Goal: Find specific page/section: Find specific page/section

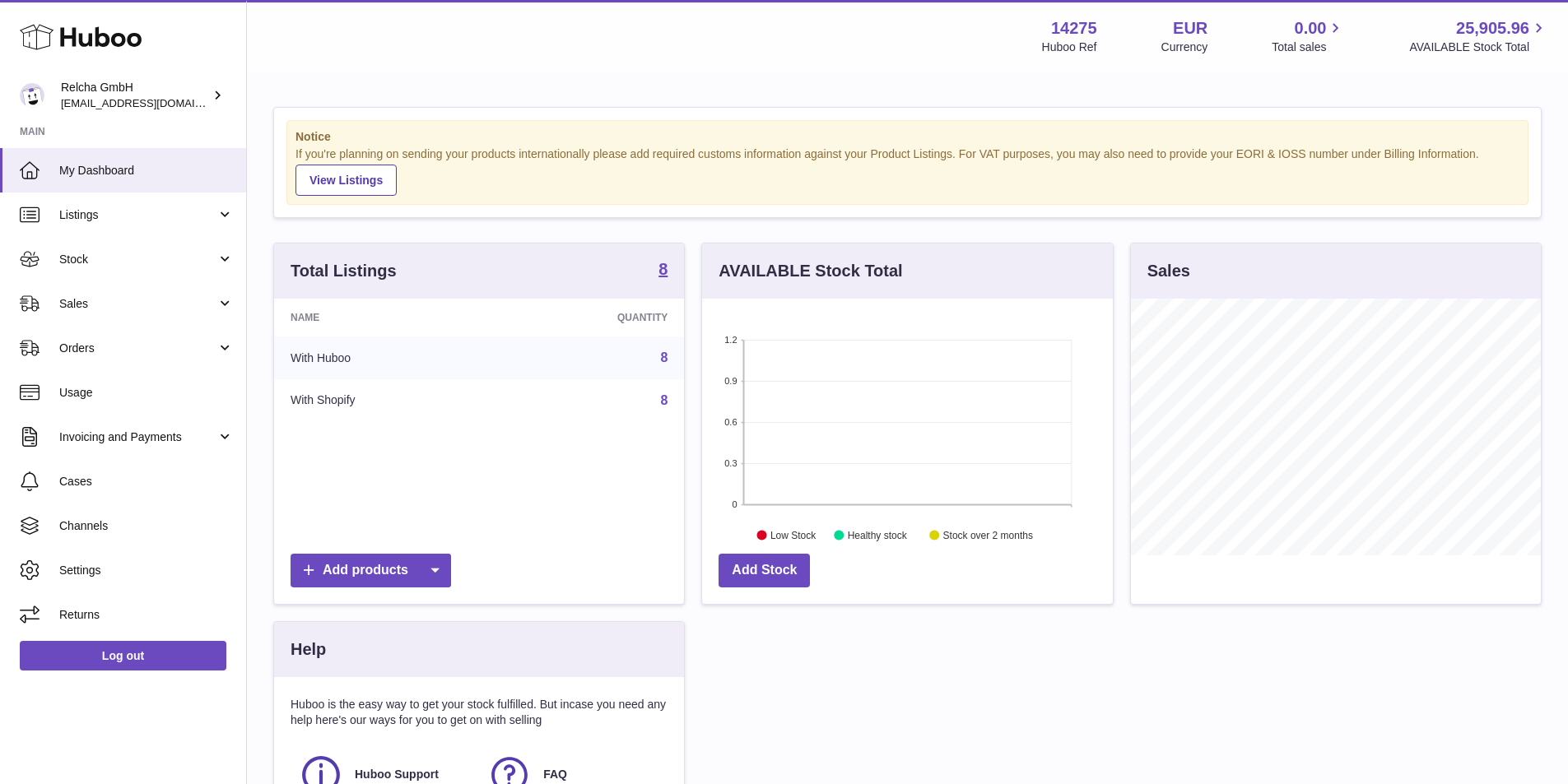
scroll to position [257, 411]
click at [136, 218] on span "Listings" at bounding box center [138, 215] width 157 height 16
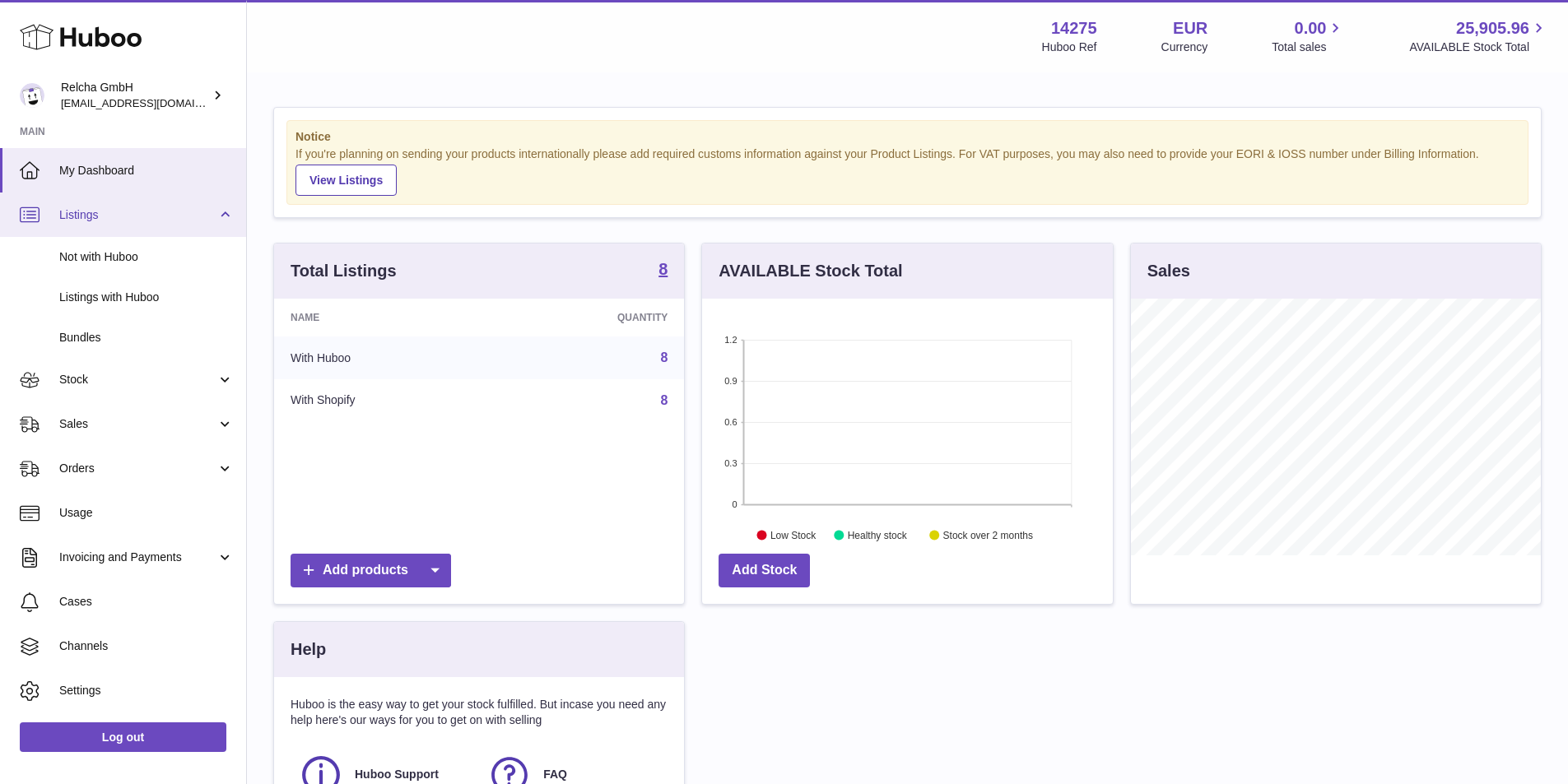
click at [93, 198] on link "Listings" at bounding box center [122, 215] width 246 height 45
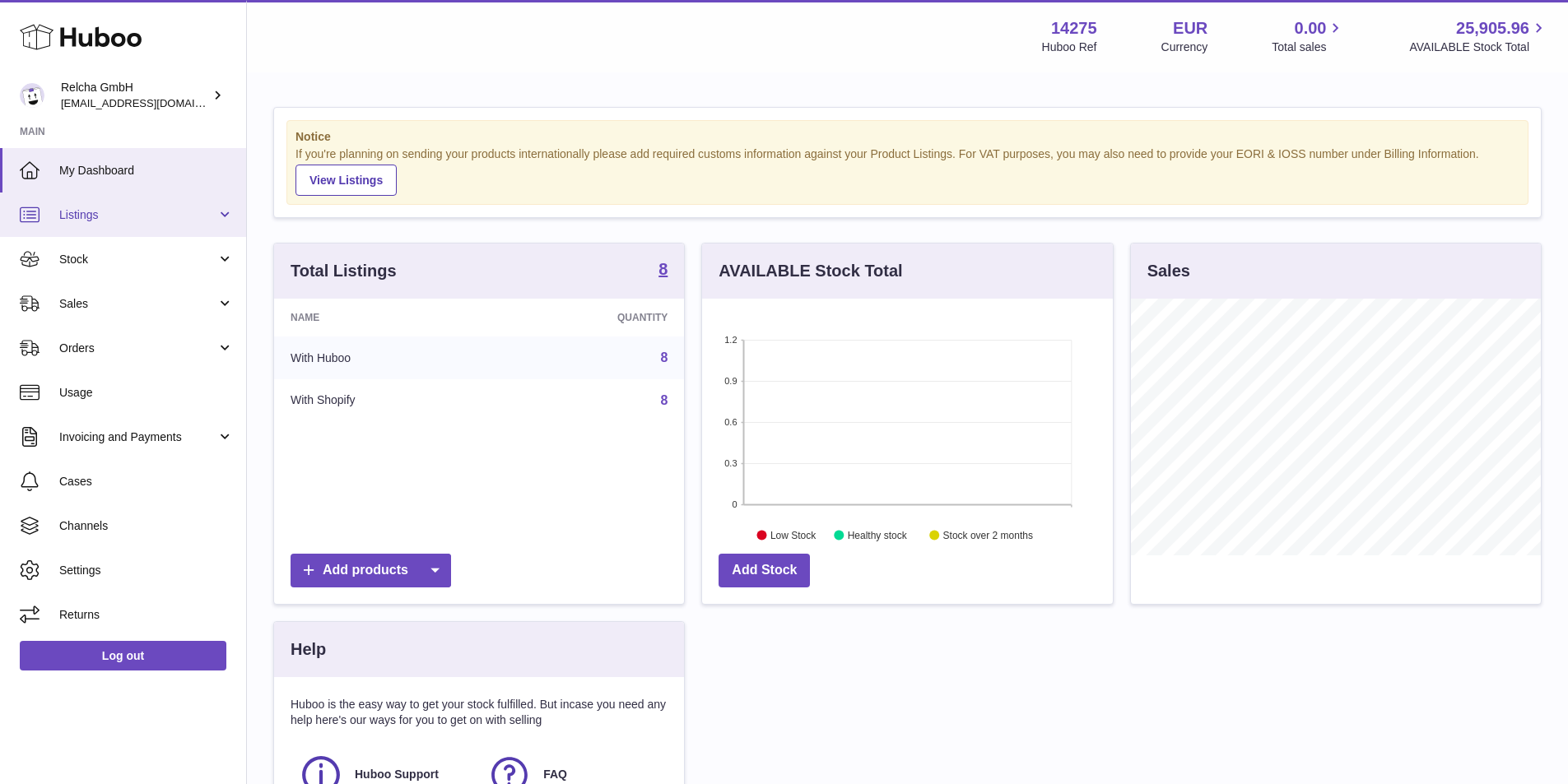
click at [146, 218] on span "Listings" at bounding box center [138, 215] width 157 height 16
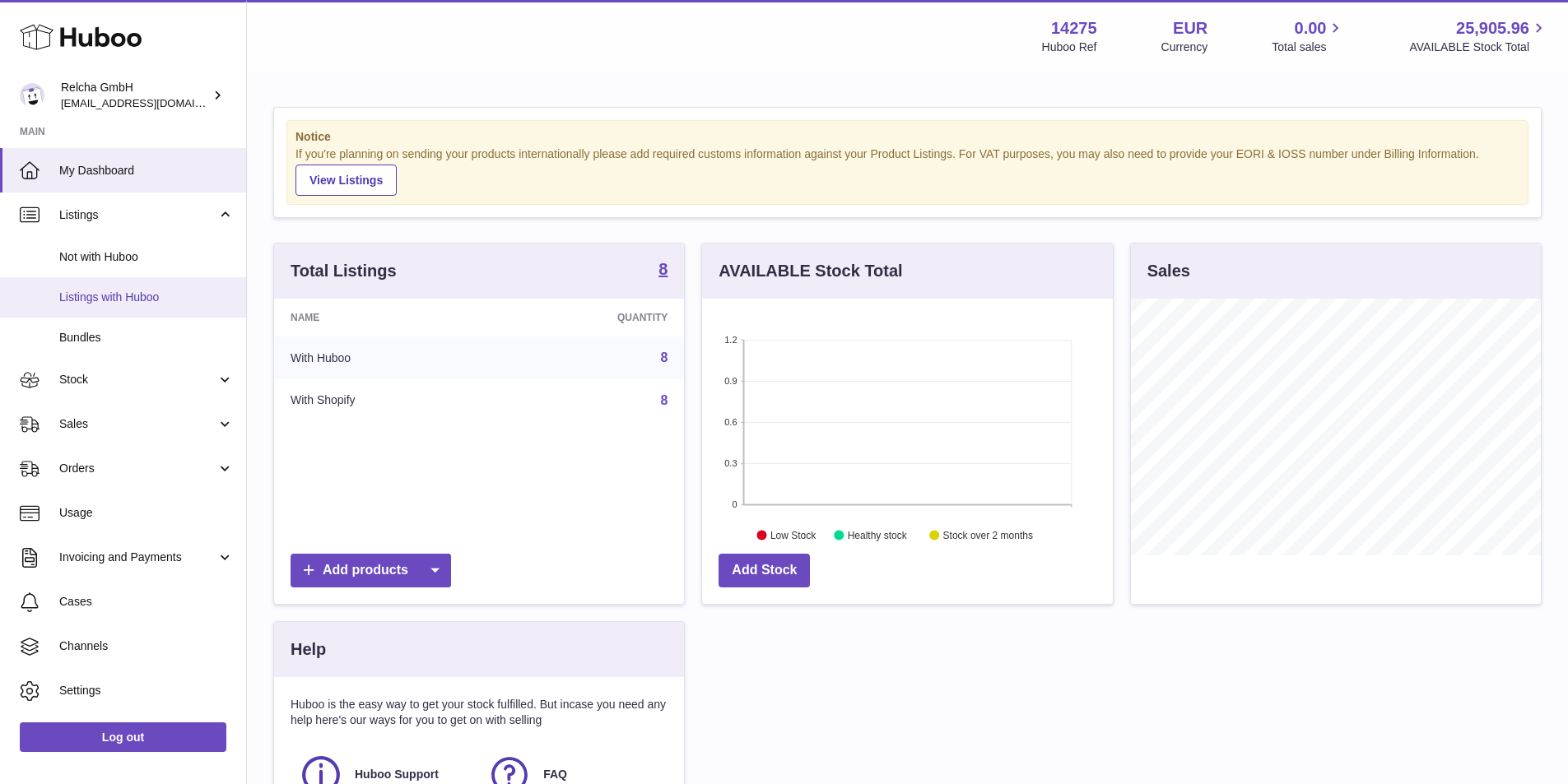
click at [132, 301] on span "Listings with Huboo" at bounding box center [147, 298] width 174 height 16
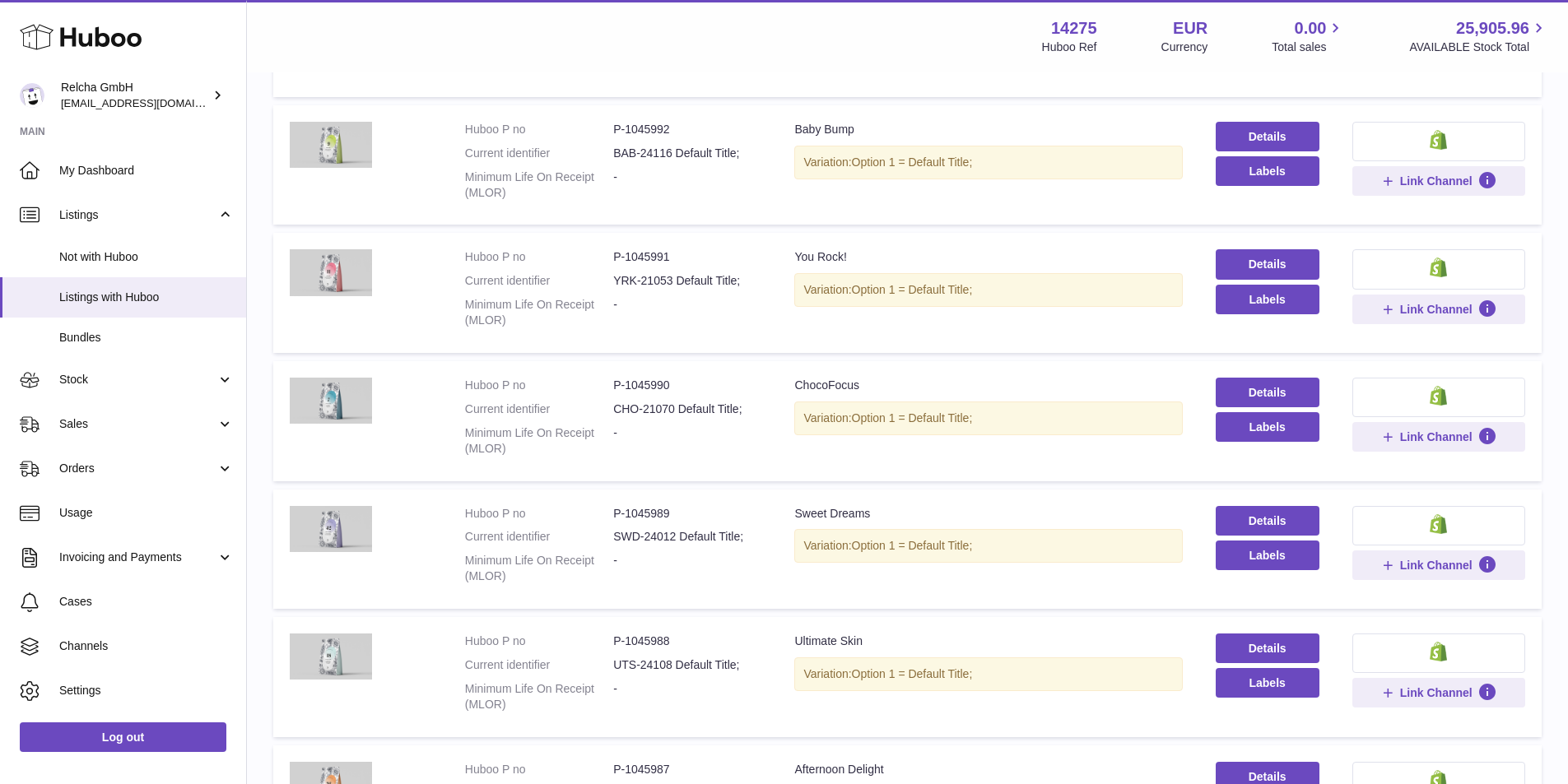
scroll to position [165, 0]
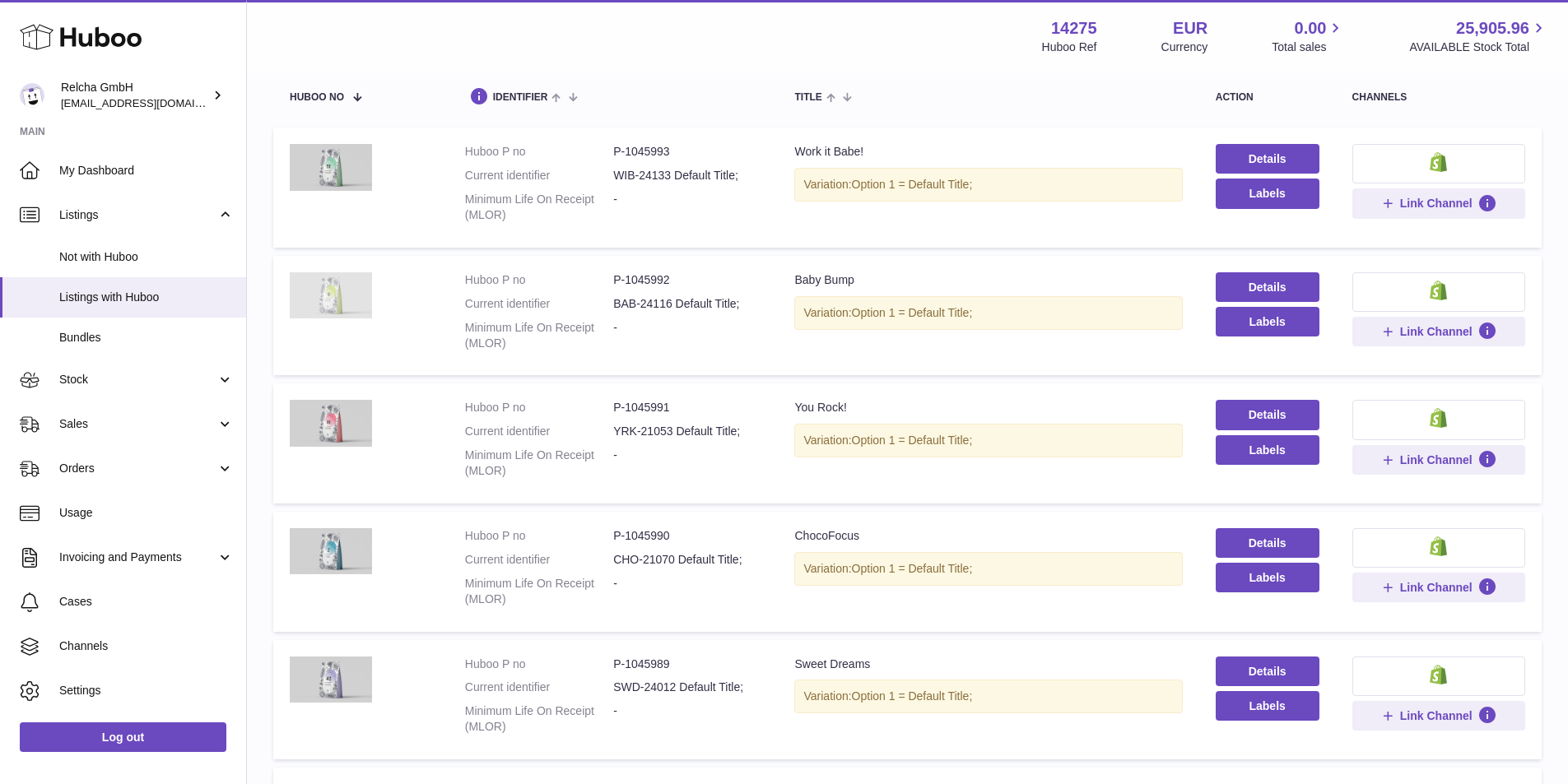
click at [327, 304] on img at bounding box center [330, 295] width 82 height 46
click at [298, 291] on img at bounding box center [330, 295] width 82 height 46
drag, startPoint x: 682, startPoint y: 150, endPoint x: 620, endPoint y: 153, distance: 62.1
click at [620, 153] on dd "P-1045993" at bounding box center [687, 152] width 148 height 16
click at [672, 140] on td "Huboo P no P-1045993 Current identifier WIB-24133 Default Title; Minimum Life O…" at bounding box center [613, 187] width 330 height 120
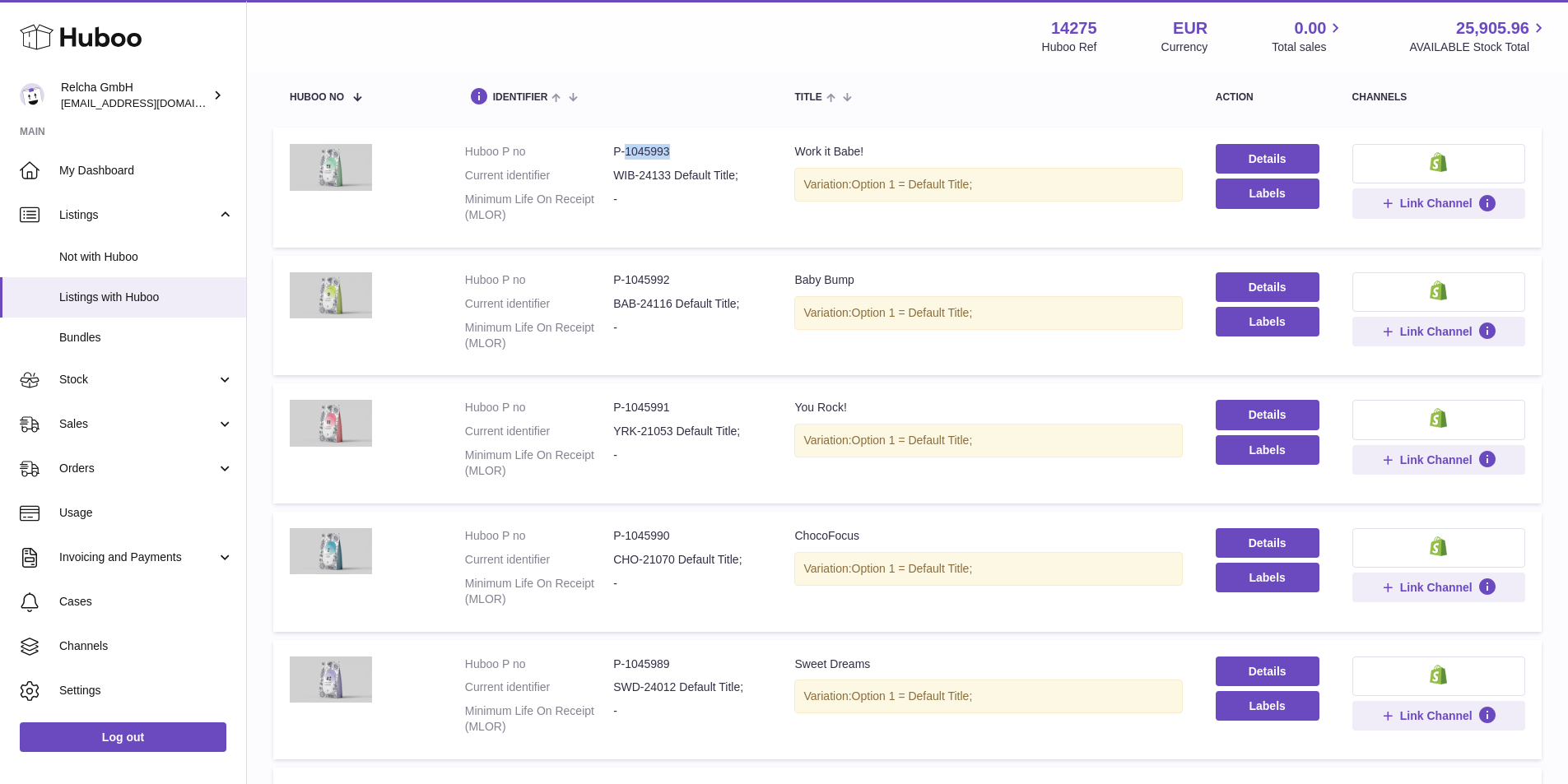
drag, startPoint x: 668, startPoint y: 152, endPoint x: 624, endPoint y: 154, distance: 44.0
click at [624, 154] on dd "P-1045993" at bounding box center [687, 152] width 148 height 16
copy dd "1045993"
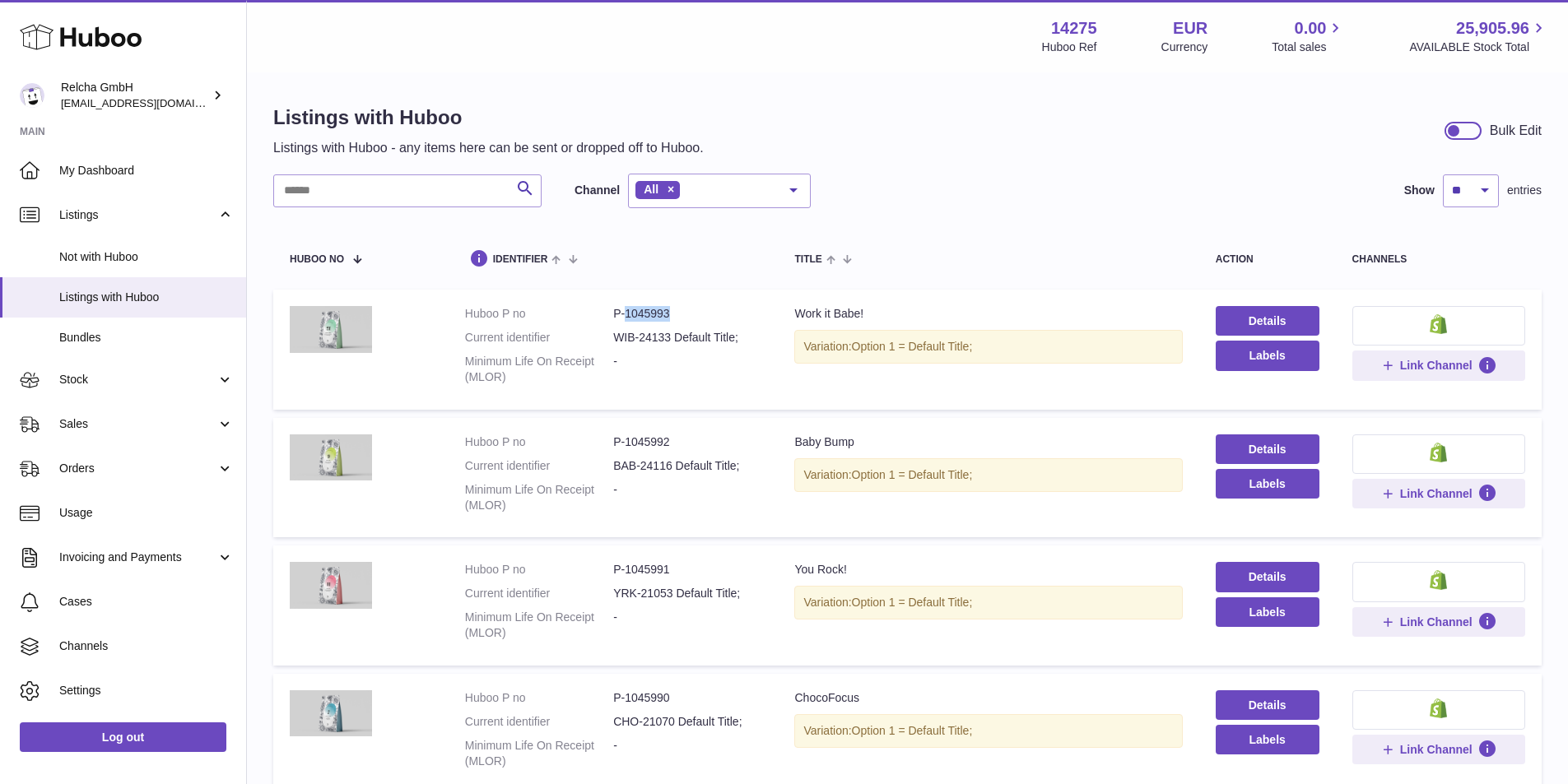
scroll to position [0, 0]
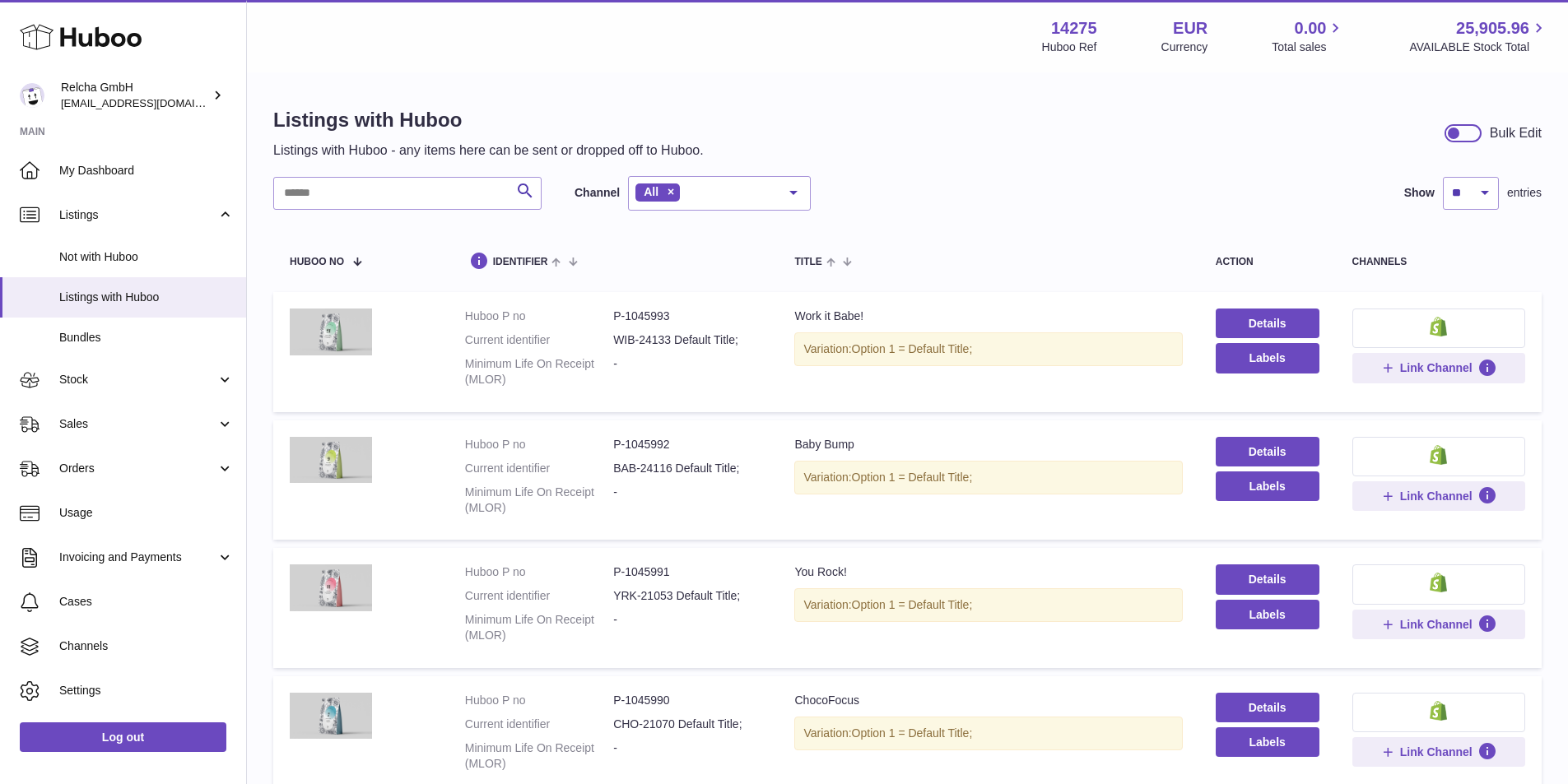
click at [936, 152] on div "Listings with Huboo Listings with Huboo - any items here can be sent or dropped…" at bounding box center [907, 133] width 1268 height 53
